Goal: Task Accomplishment & Management: Complete application form

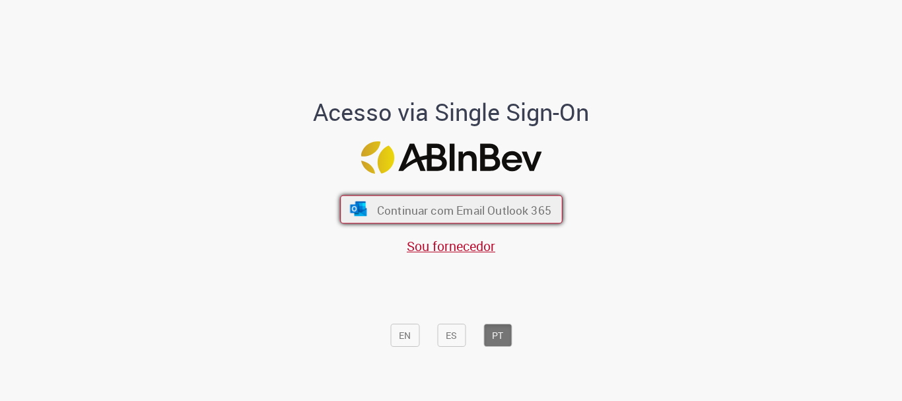
click at [400, 204] on font "Continuar com Email Outlook 365" at bounding box center [463, 209] width 174 height 15
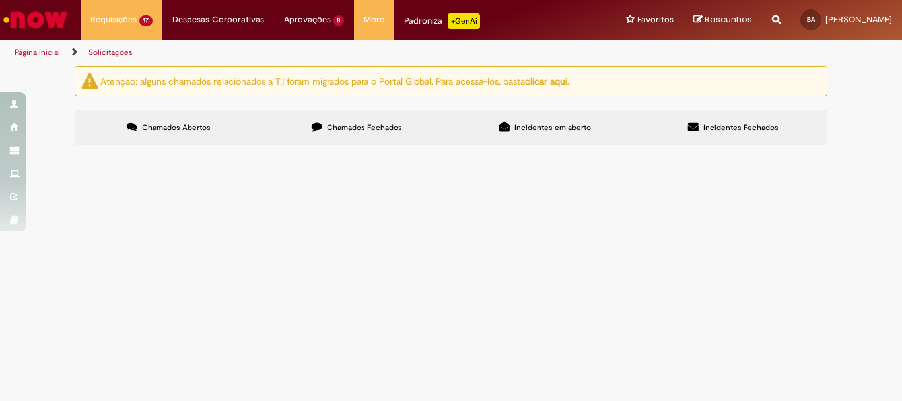
scroll to position [458, 0]
click at [0, 0] on span "R13542471" at bounding box center [0, 0] width 0 height 0
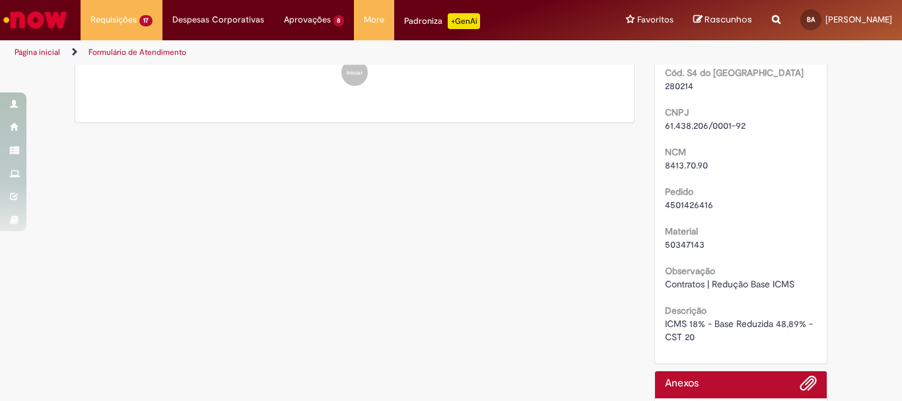
scroll to position [330, 0]
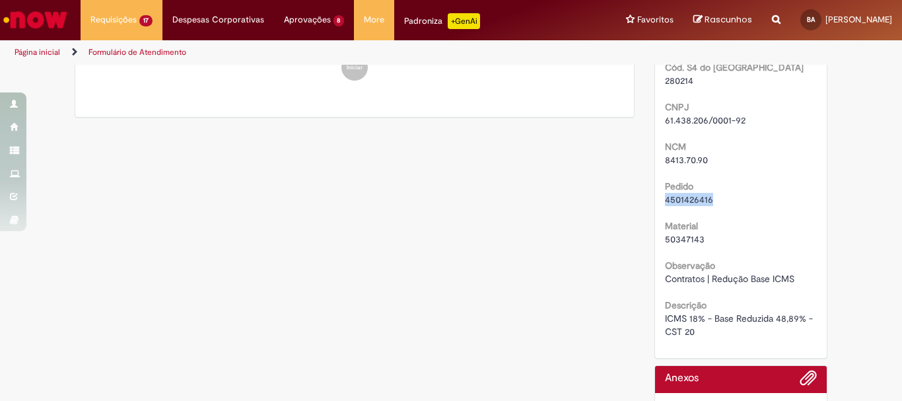
drag, startPoint x: 660, startPoint y: 197, endPoint x: 707, endPoint y: 200, distance: 46.3
click at [707, 200] on span "4501426416" at bounding box center [689, 200] width 48 height 12
copy span "4501426416"
click at [730, 209] on div "Cód. S4 do Fornecedor 280214 CNPJ 61.438.206/0001-92 NCM 8413.70.90 Pedido 4501…" at bounding box center [741, 191] width 153 height 295
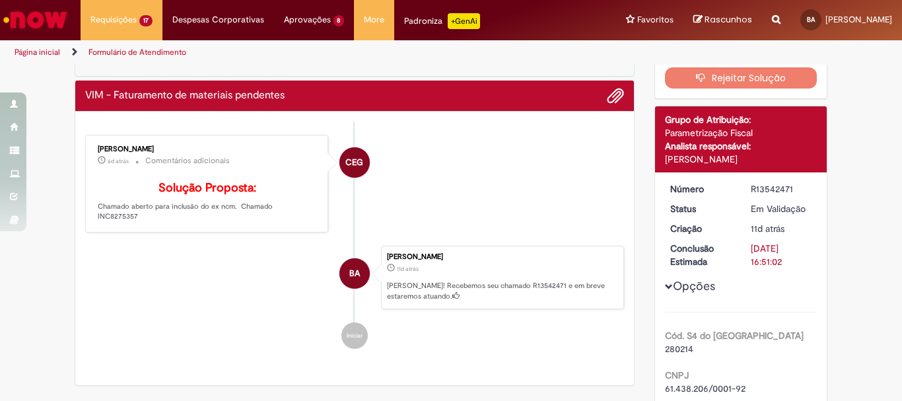
scroll to position [0, 0]
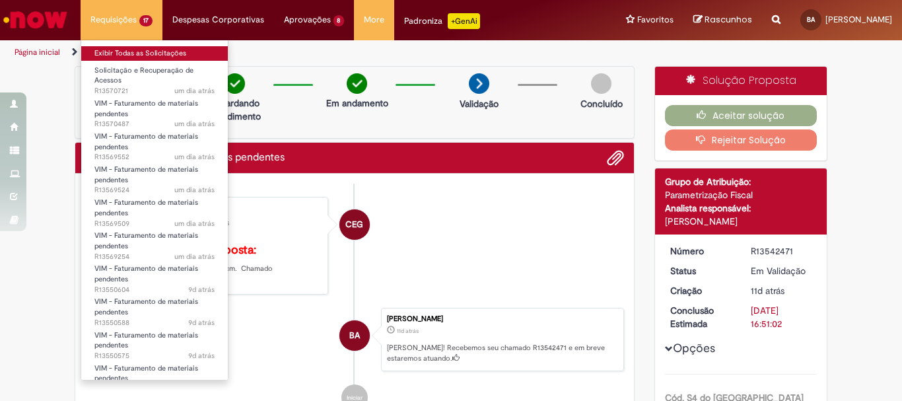
click at [131, 46] on link "Exibir Todas as Solicitações" at bounding box center [154, 53] width 147 height 15
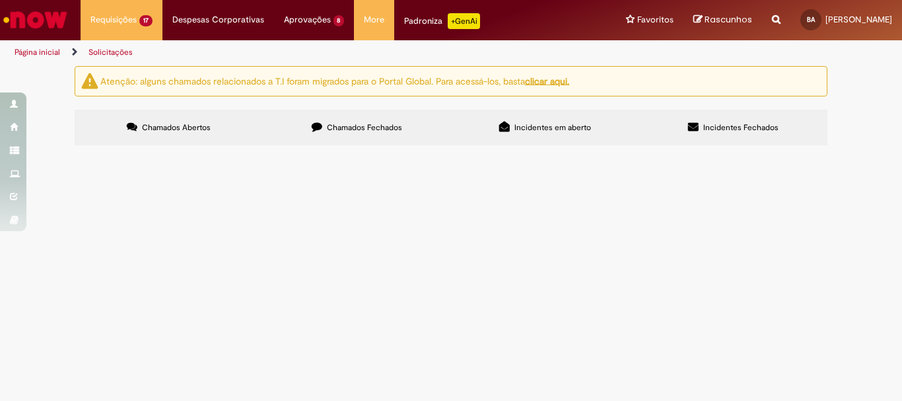
scroll to position [330, 0]
click at [0, 0] on span "R13550534" at bounding box center [0, 0] width 0 height 0
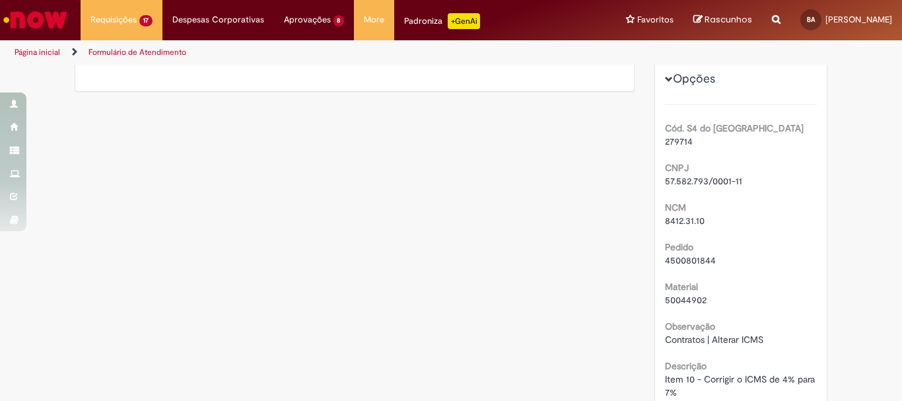
scroll to position [274, 0]
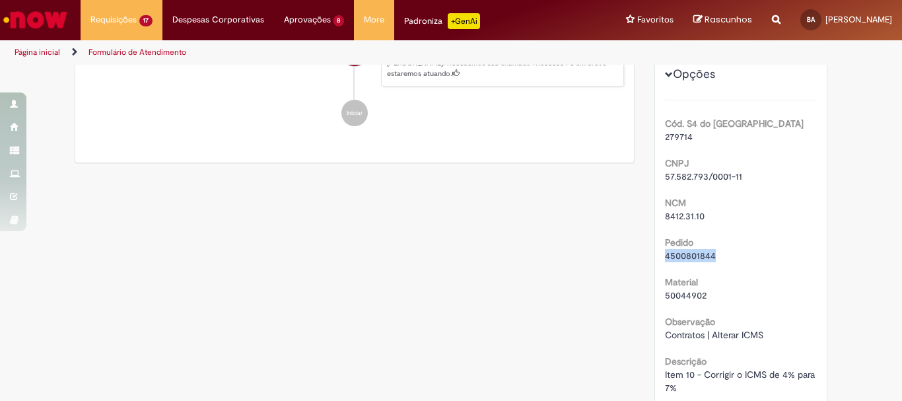
drag, startPoint x: 661, startPoint y: 258, endPoint x: 712, endPoint y: 259, distance: 50.9
click at [712, 259] on div "4500801844" at bounding box center [741, 255] width 153 height 13
copy span "4500801844"
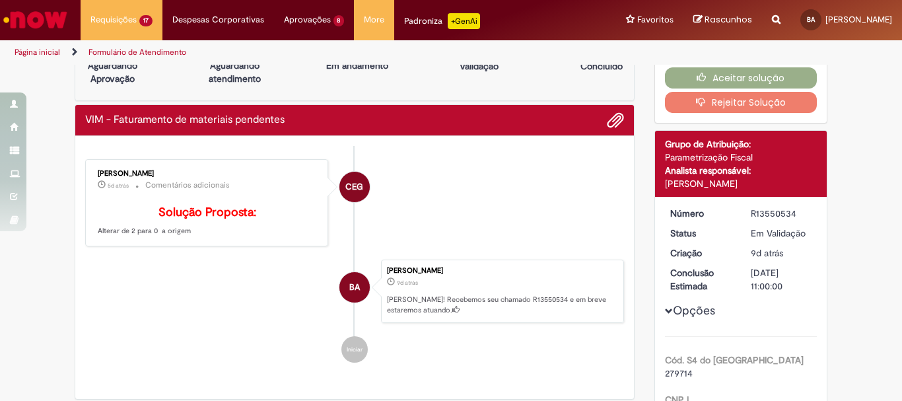
scroll to position [7, 0]
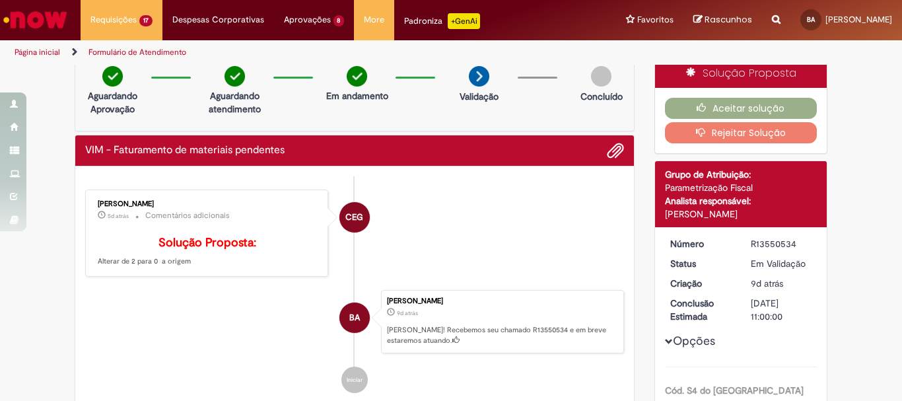
click at [696, 131] on icon "button" at bounding box center [704, 131] width 16 height 9
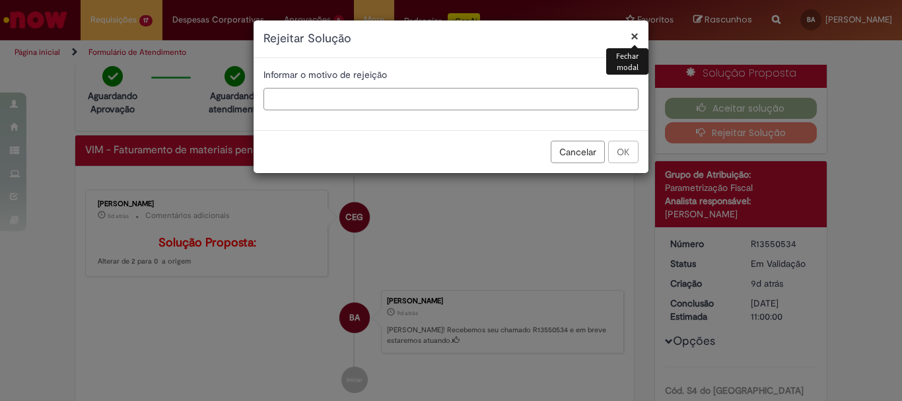
click at [396, 101] on input "text" at bounding box center [451, 99] width 375 height 22
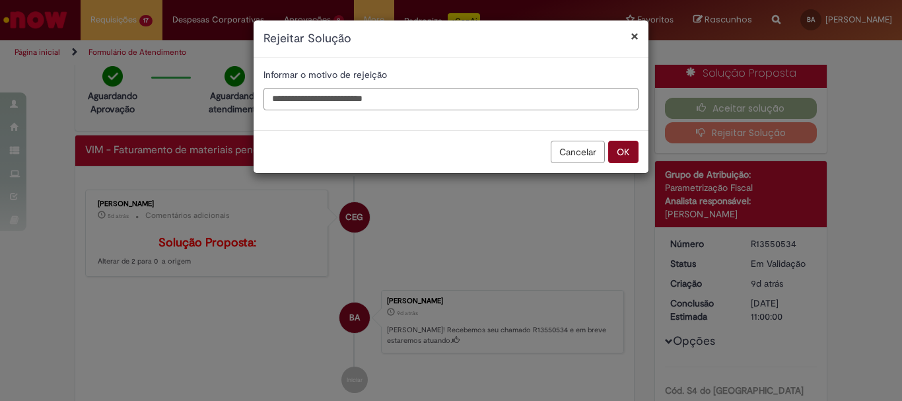
type input "**********"
click at [626, 147] on button "OK" at bounding box center [623, 152] width 30 height 22
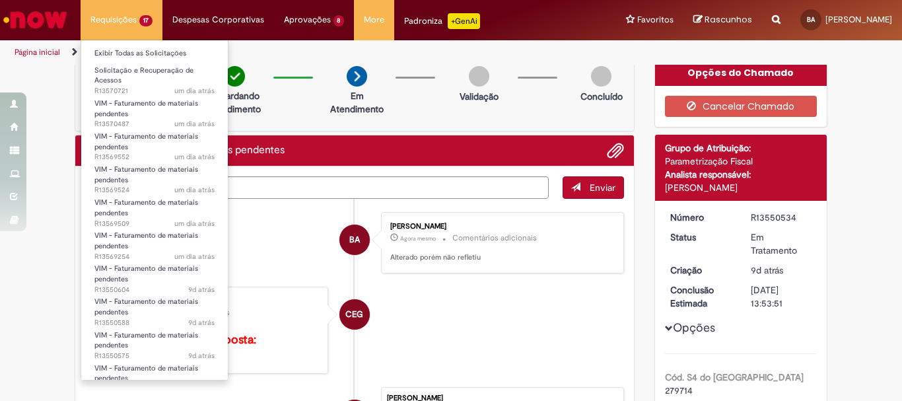
click at [133, 20] on li "Requisições 17 Exibir Todas as Solicitações Solicitação e Recuperação de Acesso…" at bounding box center [122, 20] width 82 height 40
click at [137, 52] on link "Exibir Todas as Solicitações" at bounding box center [154, 53] width 147 height 15
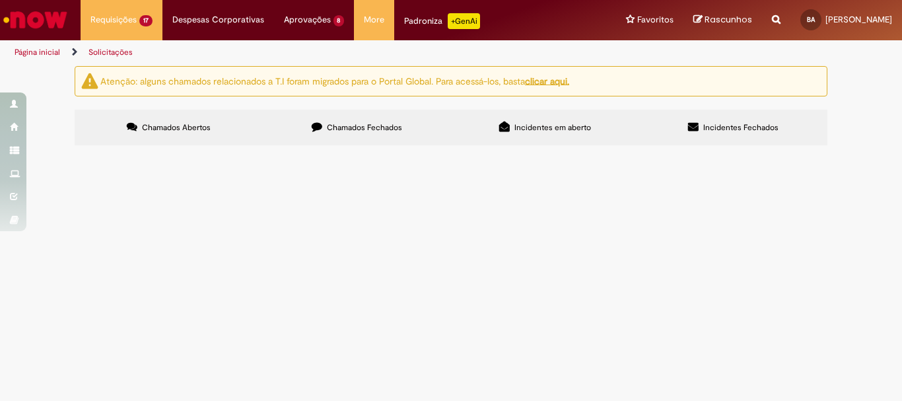
scroll to position [330, 0]
click at [0, 0] on span "R13550544" at bounding box center [0, 0] width 0 height 0
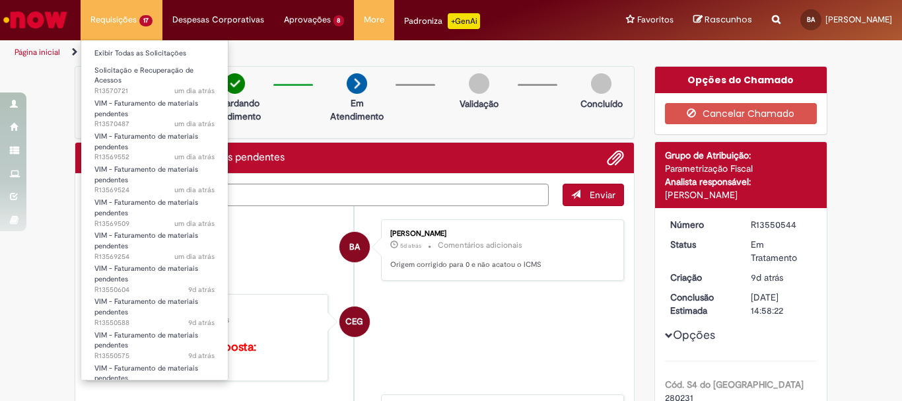
click at [120, 25] on li "Requisições 17 Exibir Todas as Solicitações Solicitação e Recuperação de Acesso…" at bounding box center [122, 20] width 82 height 40
click at [130, 50] on link "Exibir Todas as Solicitações" at bounding box center [154, 53] width 147 height 15
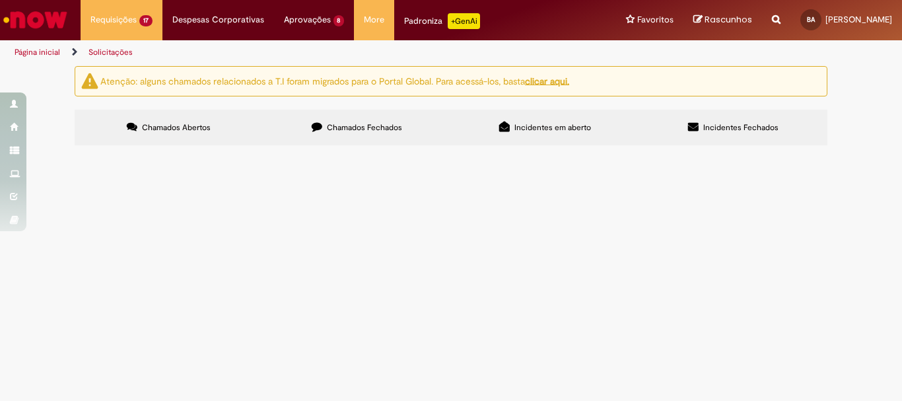
scroll to position [198, 0]
click at [0, 0] on span "R13550560" at bounding box center [0, 0] width 0 height 0
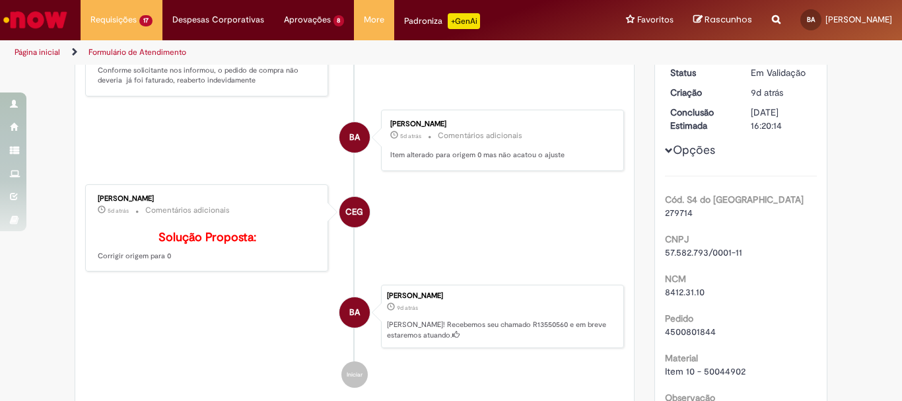
scroll to position [264, 0]
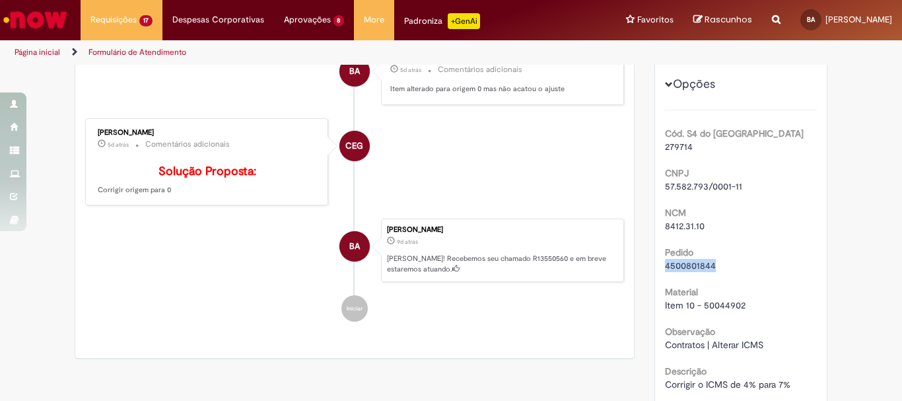
drag, startPoint x: 660, startPoint y: 267, endPoint x: 713, endPoint y: 267, distance: 53.5
click at [713, 267] on div "4500801844" at bounding box center [741, 265] width 153 height 13
copy span "4500801844"
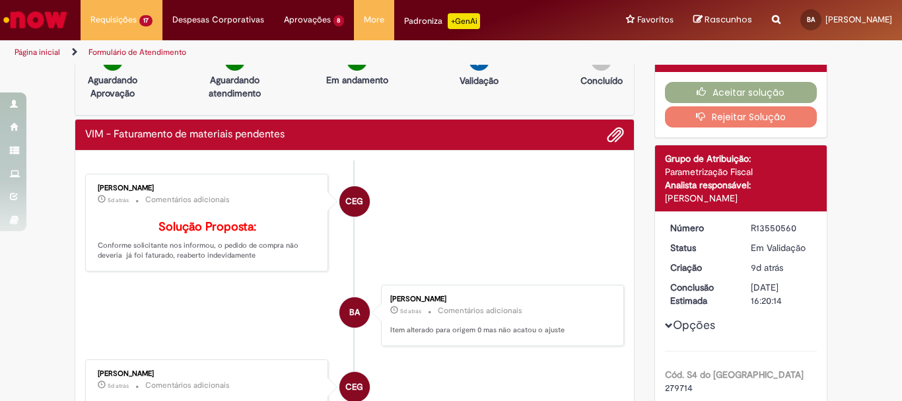
scroll to position [0, 0]
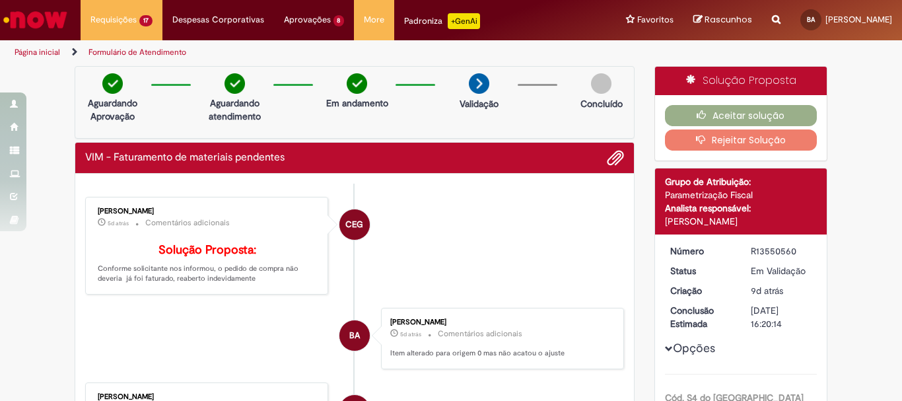
click at [713, 135] on button "Rejeitar Solução" at bounding box center [741, 139] width 153 height 21
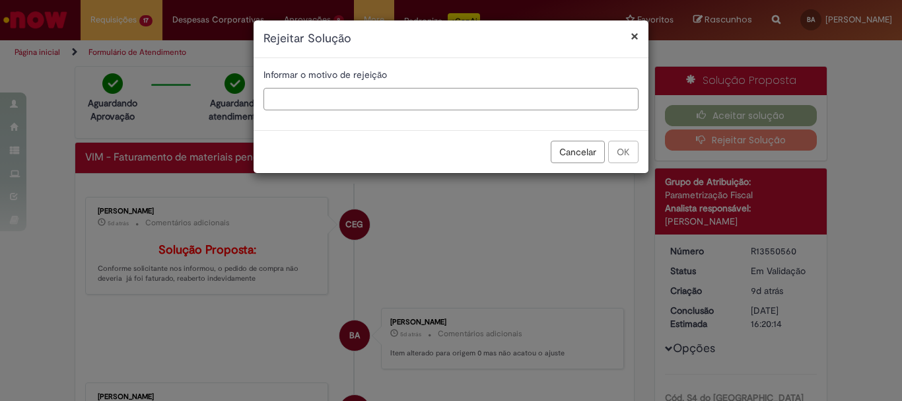
click at [530, 100] on input "text" at bounding box center [451, 99] width 375 height 22
type input "*"
click at [633, 152] on button "OK" at bounding box center [623, 152] width 30 height 22
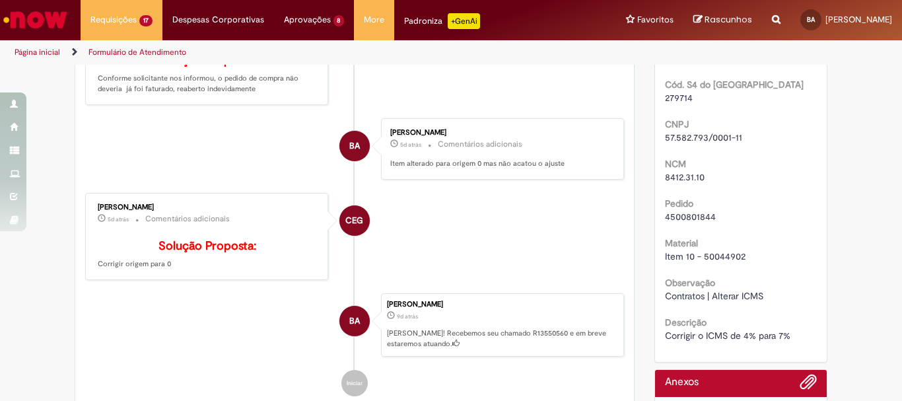
scroll to position [264, 0]
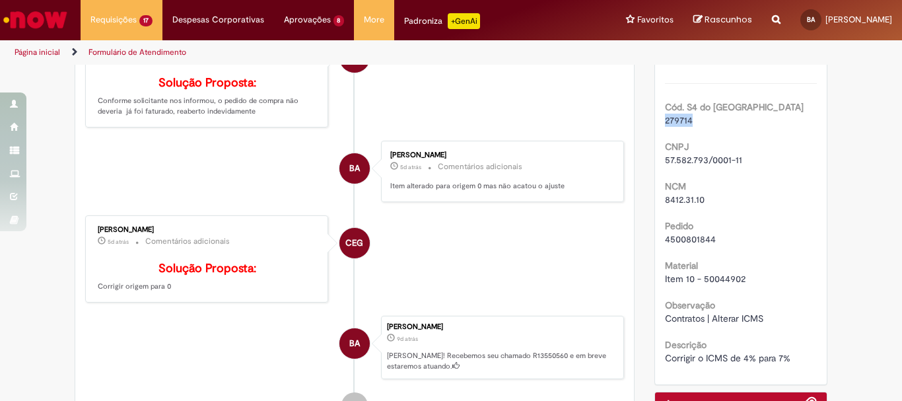
drag, startPoint x: 660, startPoint y: 133, endPoint x: 688, endPoint y: 131, distance: 27.1
click at [688, 127] on div "279714" at bounding box center [741, 120] width 153 height 13
click at [667, 126] on span "279714" at bounding box center [679, 120] width 28 height 12
drag, startPoint x: 660, startPoint y: 131, endPoint x: 691, endPoint y: 132, distance: 31.7
click at [691, 127] on div "279714" at bounding box center [741, 120] width 153 height 13
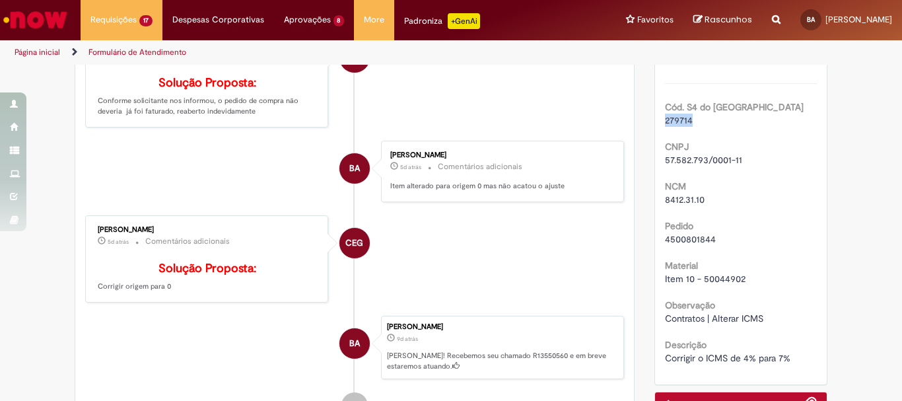
copy span "279714"
drag, startPoint x: 659, startPoint y: 173, endPoint x: 738, endPoint y: 173, distance: 79.3
click at [738, 173] on div "Número R13550560 Status Em Tratamento Criação 9d atrás 9 dias atrás Conclusão E…" at bounding box center [741, 164] width 172 height 441
copy span "57.582.793/0001-11"
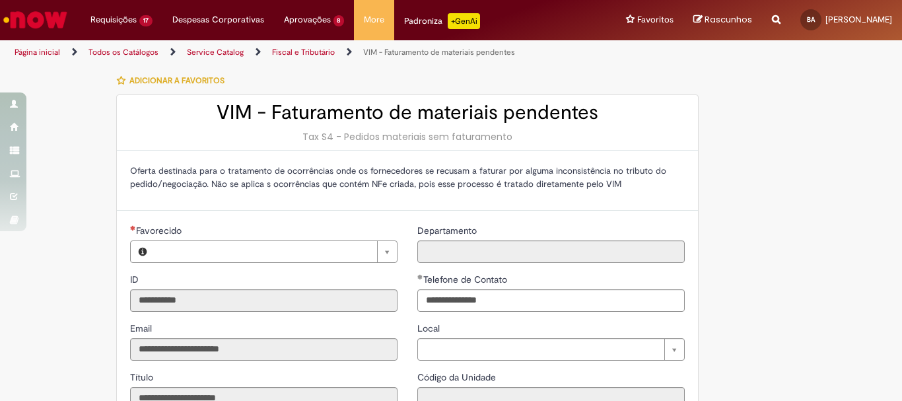
type input "**********"
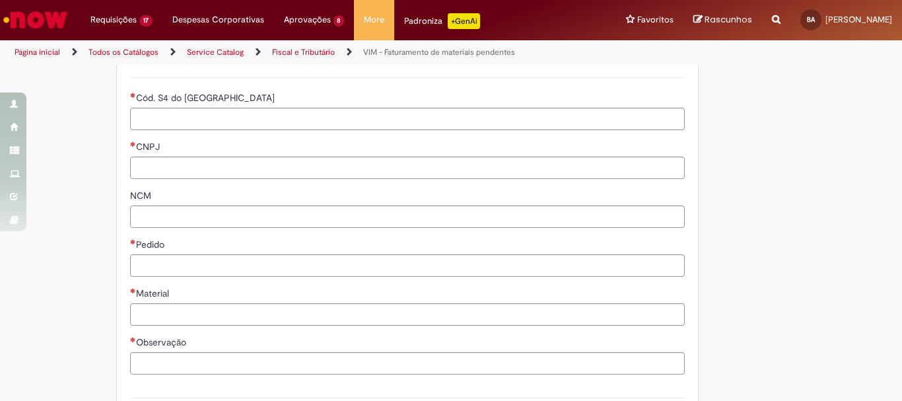
scroll to position [396, 0]
click at [425, 114] on input "Cód. S4 do [GEOGRAPHIC_DATA]" at bounding box center [407, 118] width 555 height 22
paste input "******"
type input "******"
click at [426, 161] on input "CNPJ" at bounding box center [407, 167] width 555 height 22
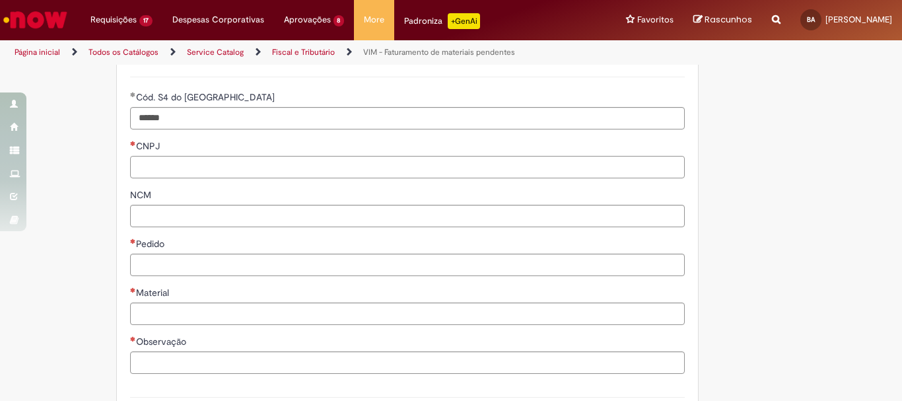
click at [190, 164] on input "CNPJ" at bounding box center [407, 167] width 555 height 22
paste input "**********"
type input "**********"
click at [228, 217] on input "NCM" at bounding box center [407, 216] width 555 height 22
drag, startPoint x: 198, startPoint y: 124, endPoint x: 102, endPoint y: 112, distance: 96.4
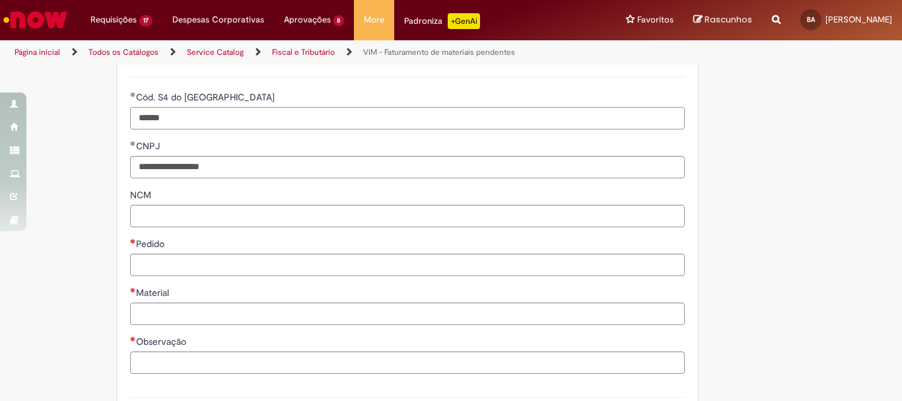
click at [102, 112] on div "**********" at bounding box center [387, 152] width 644 height 964
paste input "Cód. S4 do Fornecedor"
type input "******"
click at [279, 221] on input "NCM" at bounding box center [407, 216] width 555 height 22
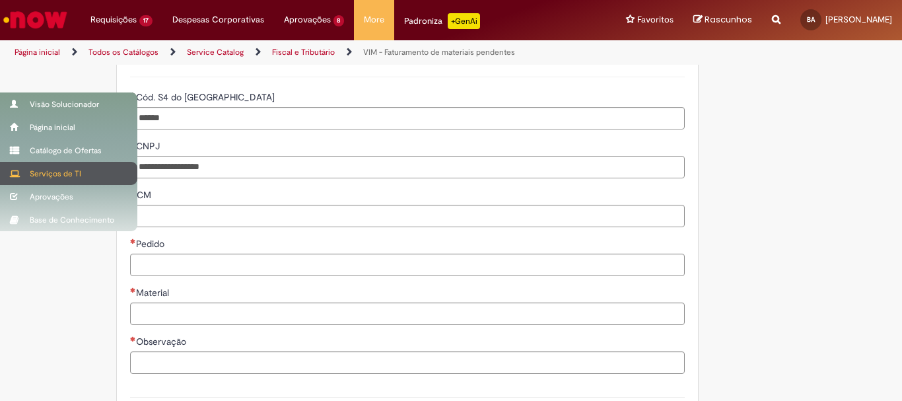
drag, startPoint x: 255, startPoint y: 170, endPoint x: 11, endPoint y: 164, distance: 244.4
click at [11, 164] on div "Pular para o conteúdo da página Requisições 17 Exibir Todas as Solicitações Sol…" at bounding box center [451, 200] width 902 height 401
paste input "CNPJ"
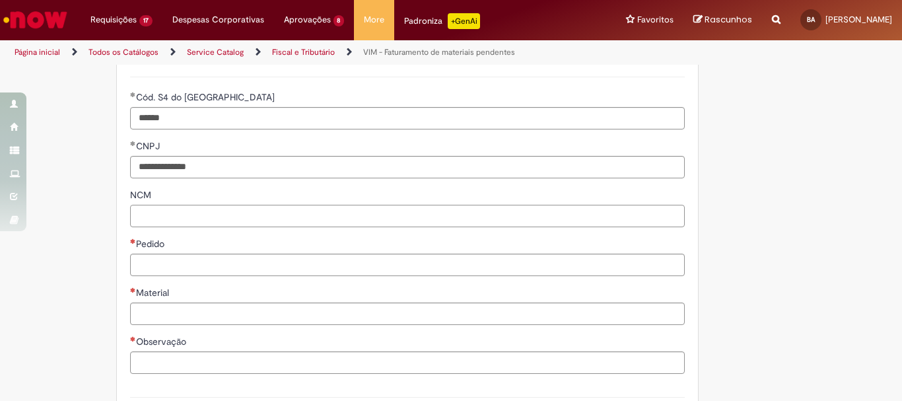
click at [346, 217] on input "NCM" at bounding box center [407, 216] width 555 height 22
type input "**********"
click at [301, 221] on input "NCM" at bounding box center [407, 216] width 555 height 22
paste input "**********"
type input "**********"
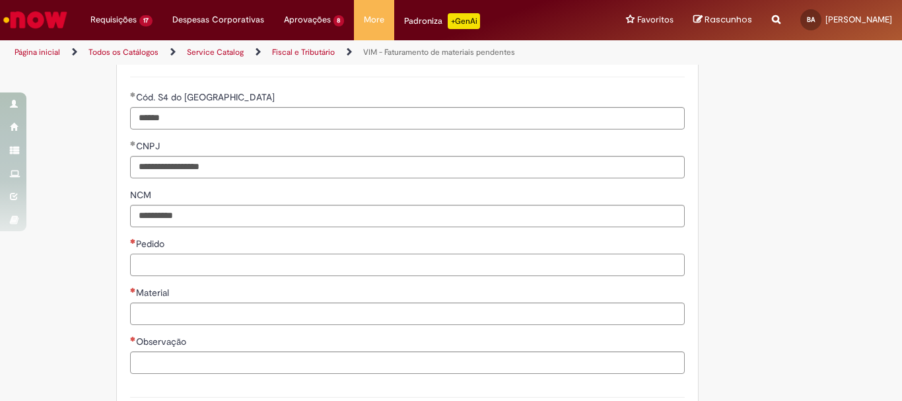
click at [300, 261] on input "Pedido" at bounding box center [407, 265] width 555 height 22
click at [244, 259] on input "Pedido" at bounding box center [407, 265] width 555 height 22
paste input "**********"
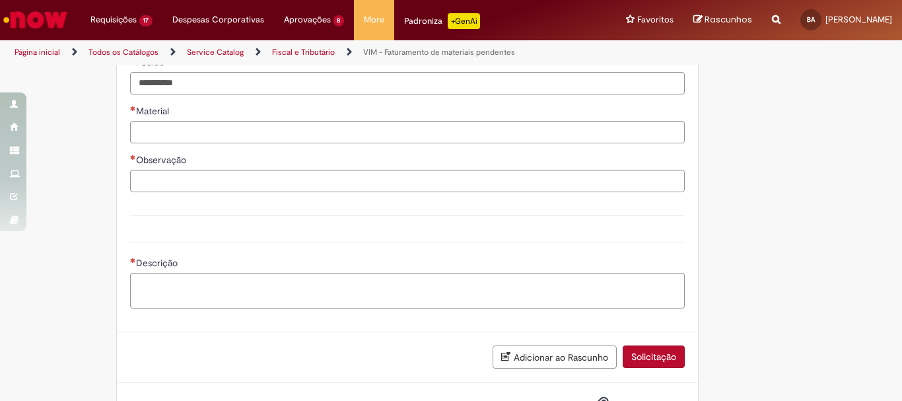
scroll to position [594, 0]
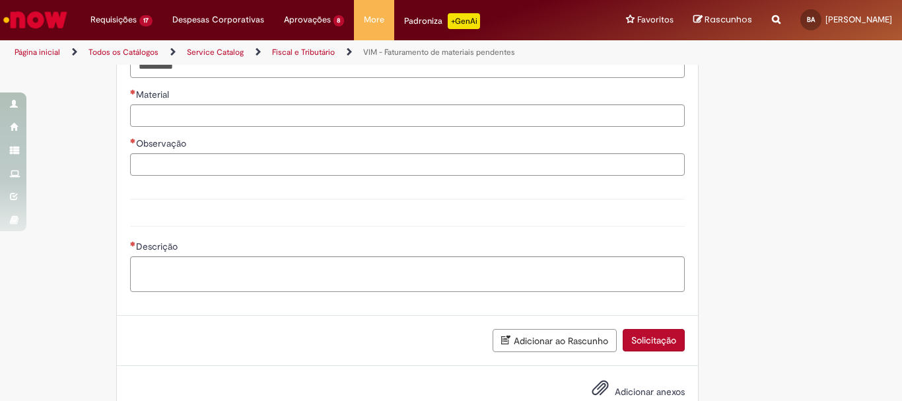
type input "**********"
click at [261, 116] on input "Material" at bounding box center [407, 115] width 555 height 22
paste input "*********"
type input "**********"
click at [349, 168] on input "Observação" at bounding box center [407, 164] width 555 height 22
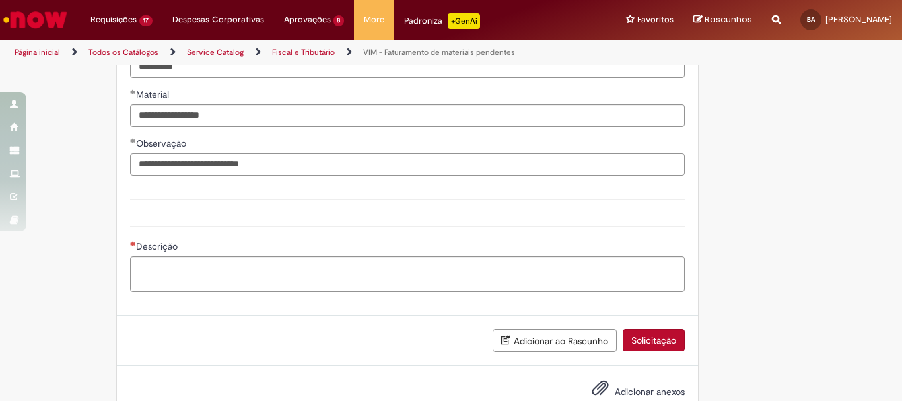
type input "**********"
click at [341, 270] on textarea "Descrição" at bounding box center [407, 274] width 555 height 36
type textarea "*"
type textarea "**********"
click at [650, 342] on button "Solicitação" at bounding box center [654, 340] width 62 height 22
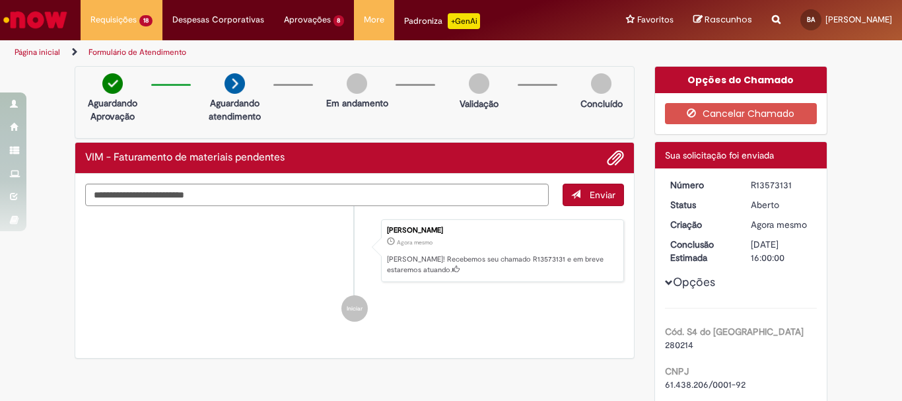
click at [495, 258] on p "Ola! Recebemos seu chamado R13573131 e em breve estaremos atuando." at bounding box center [502, 264] width 230 height 20
copy p "R13573131"
